Goal: Information Seeking & Learning: Learn about a topic

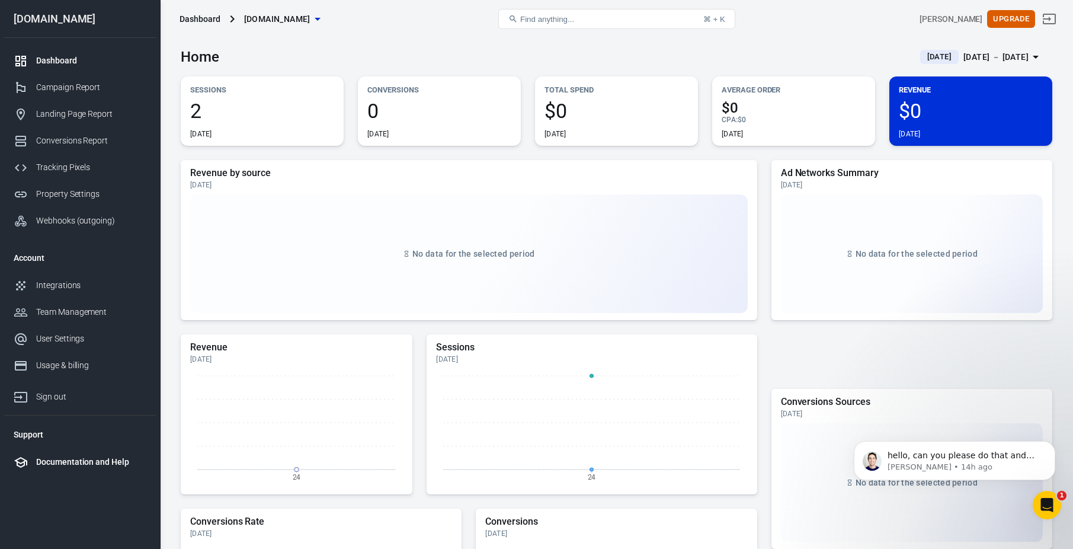
click at [65, 460] on div "Documentation and Help" at bounding box center [91, 462] width 110 height 12
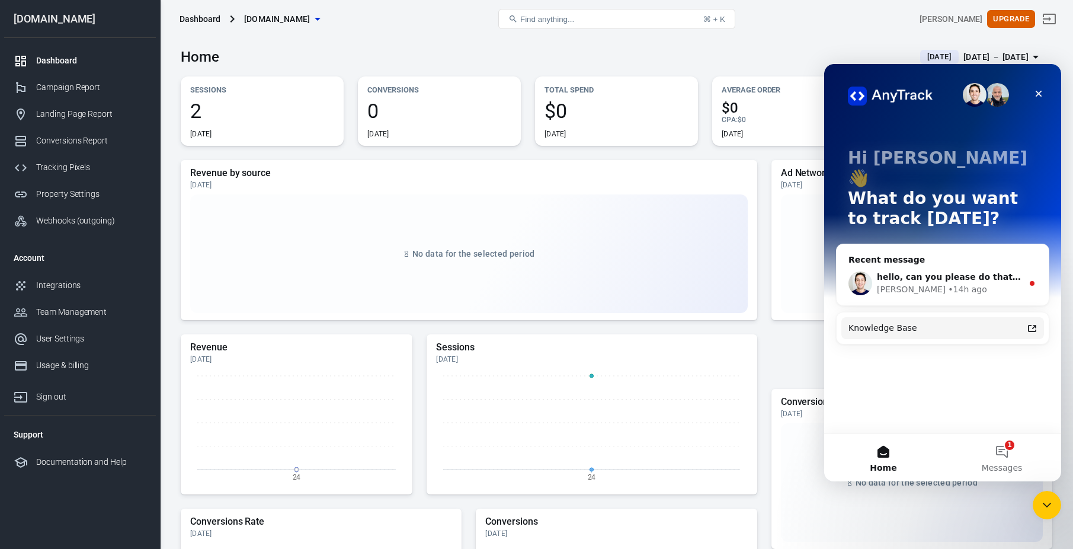
click at [1028, 325] on icon "Intercom messenger" at bounding box center [1032, 328] width 8 height 7
click at [1012, 272] on span "hello, can you please do that and we can schedule a call once that is ready for…" at bounding box center [1080, 276] width 406 height 9
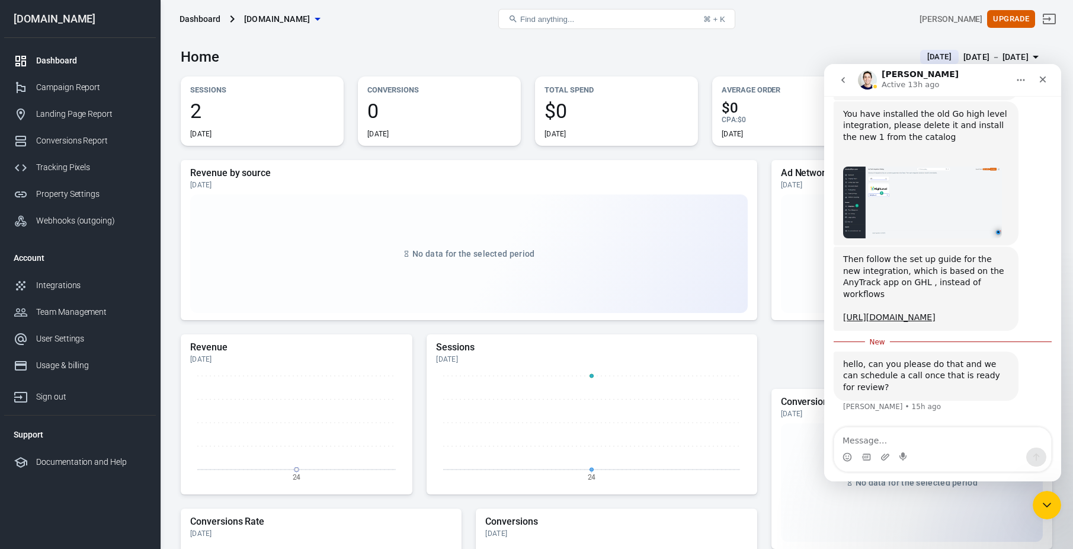
scroll to position [594, 0]
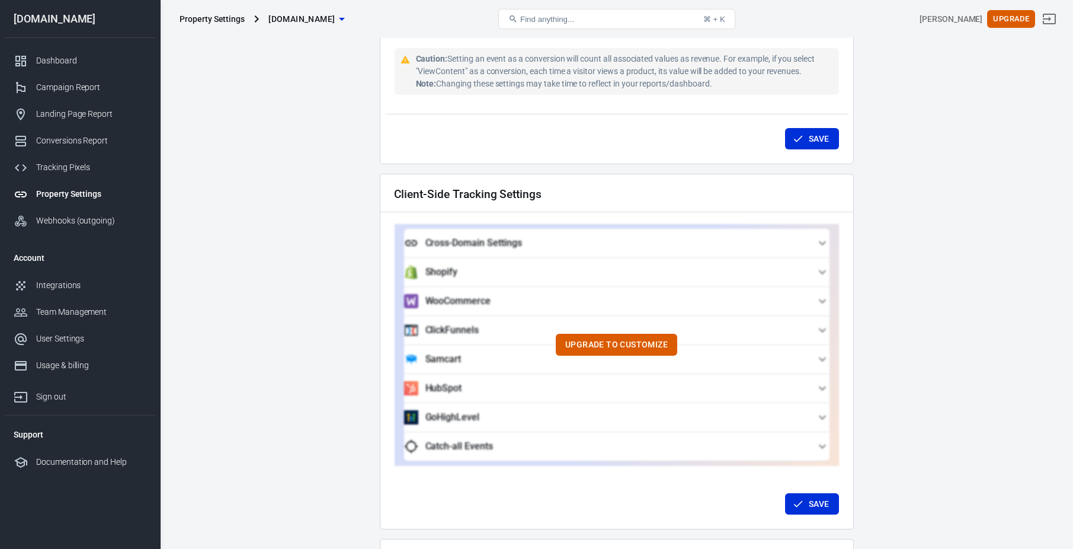
scroll to position [919, 0]
